Goal: Answer question/provide support

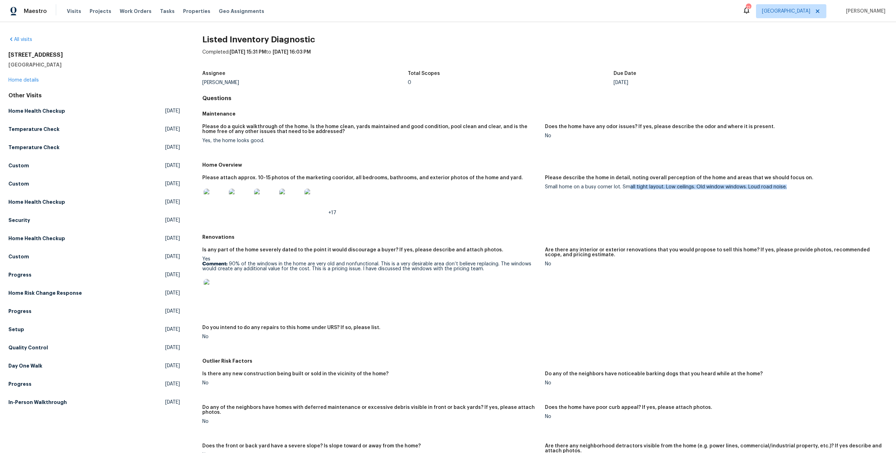
drag, startPoint x: 625, startPoint y: 157, endPoint x: 720, endPoint y: 161, distance: 94.6
click at [720, 175] on figure "Please describe the home in detail, noting overall perception of the home and a…" at bounding box center [716, 200] width 343 height 51
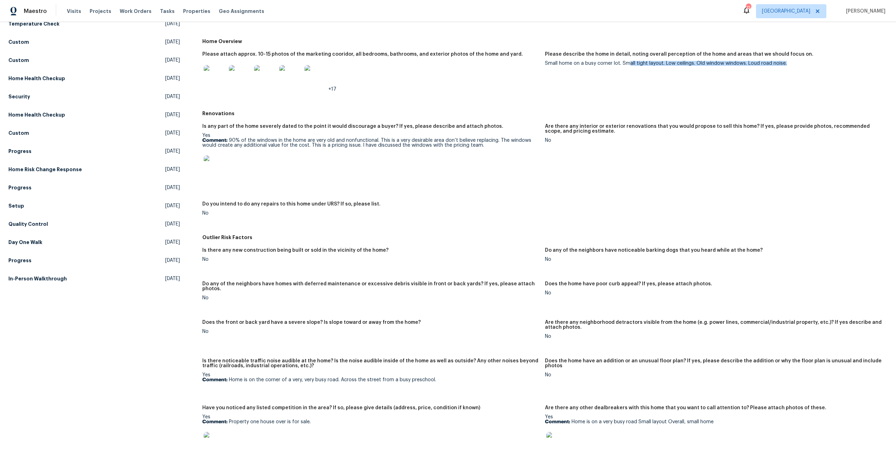
scroll to position [116, 0]
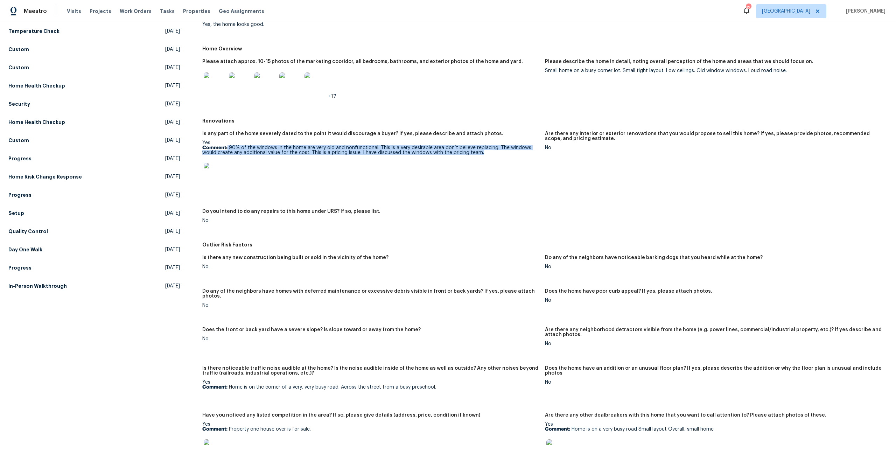
drag, startPoint x: 220, startPoint y: 106, endPoint x: 489, endPoint y: 123, distance: 269.0
click at [471, 145] on p "Comment: 90% of the windows in the home are very old and nonfunctional. This is…" at bounding box center [370, 150] width 337 height 10
click at [398, 159] on div at bounding box center [370, 174] width 337 height 31
drag, startPoint x: 224, startPoint y: 107, endPoint x: 228, endPoint y: 107, distance: 3.5
click at [231, 145] on p "Comment: 90% of the windows in the home are very old and nonfunctional. This is…" at bounding box center [370, 150] width 337 height 10
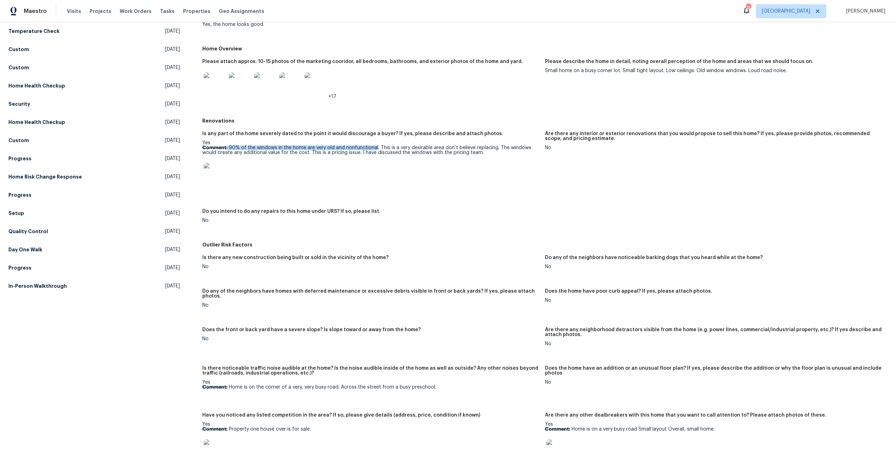
drag, startPoint x: 221, startPoint y: 107, endPoint x: 368, endPoint y: 109, distance: 147.4
click at [368, 145] on p "Comment: 90% of the windows in the home are very old and nonfunctional. This is…" at bounding box center [370, 150] width 337 height 10
copy p "90% of the windows in the home are very old and nonfunctional"
